Goal: Transaction & Acquisition: Obtain resource

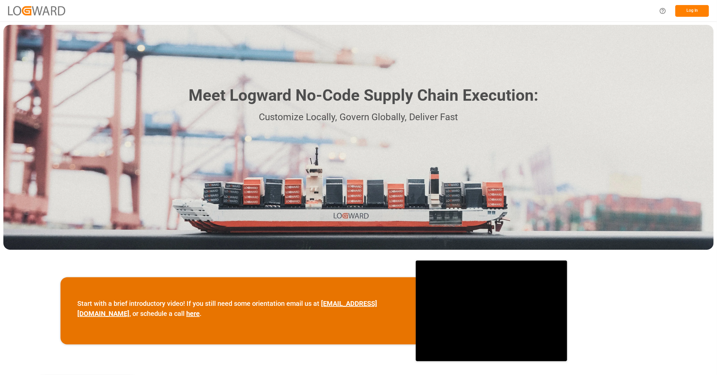
click at [692, 11] on button "Log In" at bounding box center [692, 11] width 34 height 12
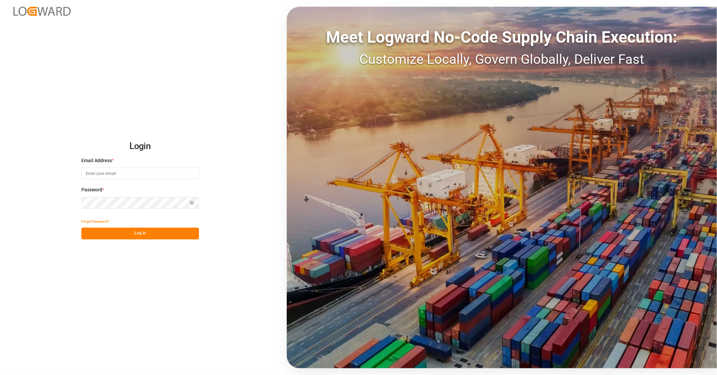
type input "[EMAIL_ADDRESS][PERSON_NAME][DOMAIN_NAME]"
click at [170, 237] on button "Log In" at bounding box center [140, 234] width 118 height 12
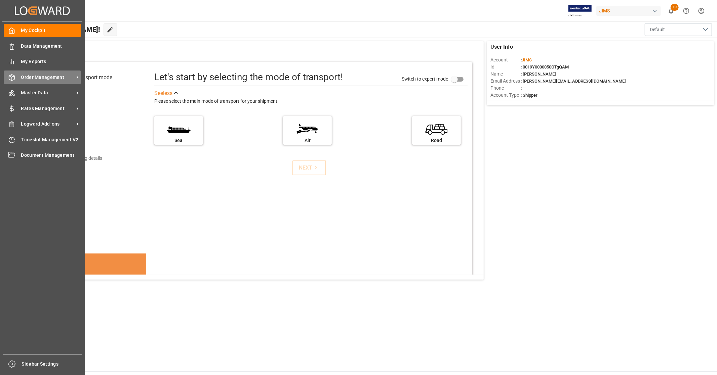
click at [53, 79] on span "Order Management" at bounding box center [47, 77] width 53 height 7
click at [56, 79] on span "Order Management" at bounding box center [47, 77] width 53 height 7
click at [51, 78] on span "Order Management" at bounding box center [47, 77] width 53 height 7
click at [65, 78] on span "Order Management" at bounding box center [47, 77] width 53 height 7
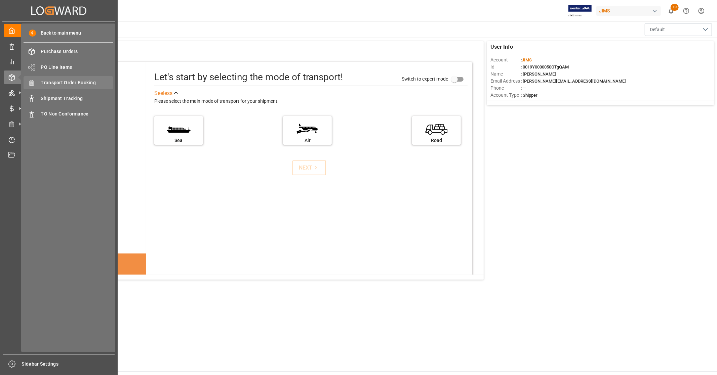
click at [90, 82] on span "Transport Order Booking" at bounding box center [77, 82] width 72 height 7
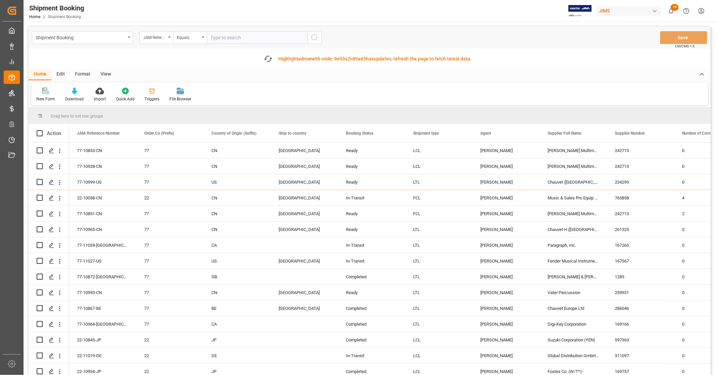
click at [103, 74] on div "View" at bounding box center [105, 74] width 20 height 11
click at [39, 95] on div "Default" at bounding box center [42, 94] width 23 height 15
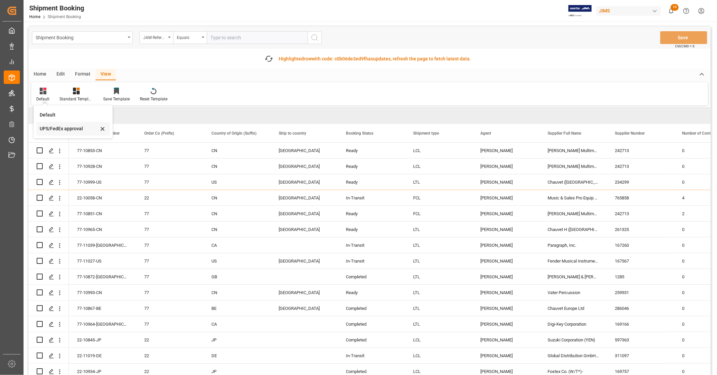
click at [54, 129] on div "UPS/FedEx approval" at bounding box center [69, 128] width 59 height 7
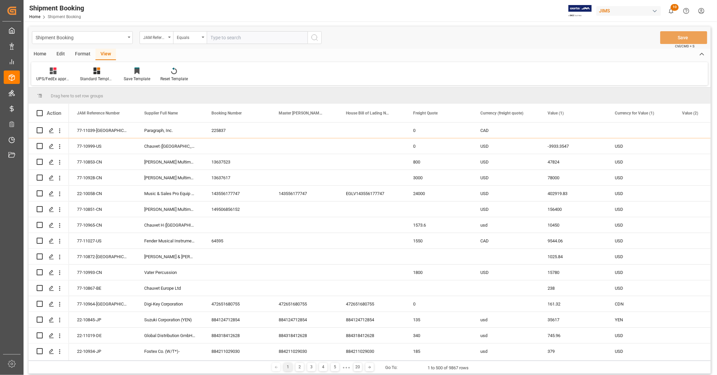
click at [47, 53] on div "Home" at bounding box center [40, 54] width 23 height 11
click at [73, 69] on icon at bounding box center [75, 71] width 6 height 7
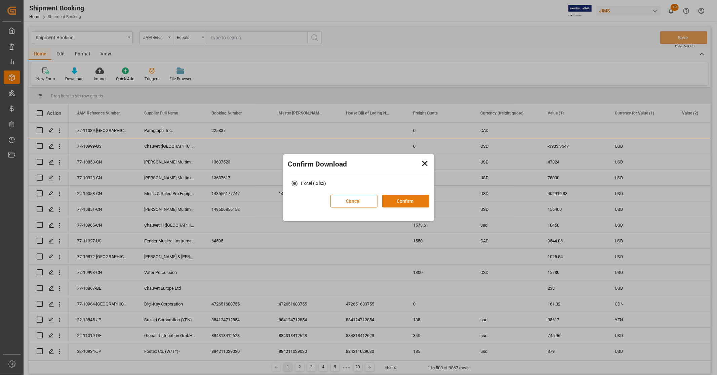
click at [405, 203] on button "Confirm" at bounding box center [405, 201] width 47 height 13
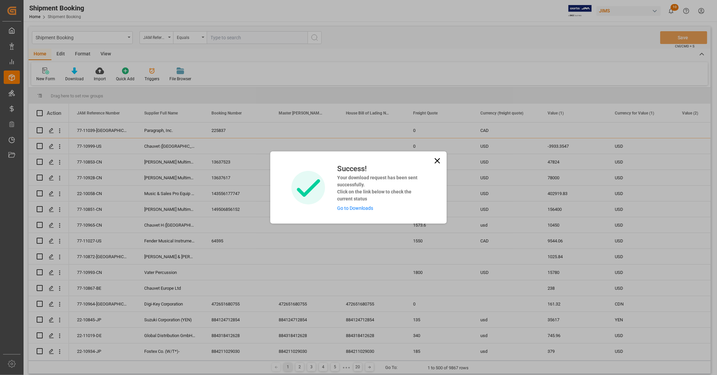
click at [341, 207] on link "Go to Downloads" at bounding box center [355, 208] width 36 height 5
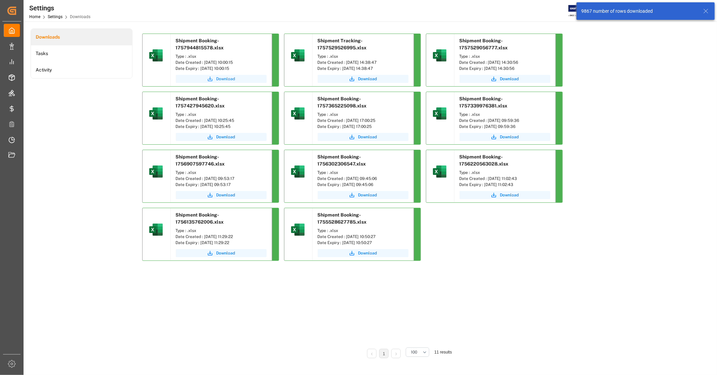
click at [228, 77] on span "Download" at bounding box center [225, 79] width 19 height 6
